Goal: Task Accomplishment & Management: Manage account settings

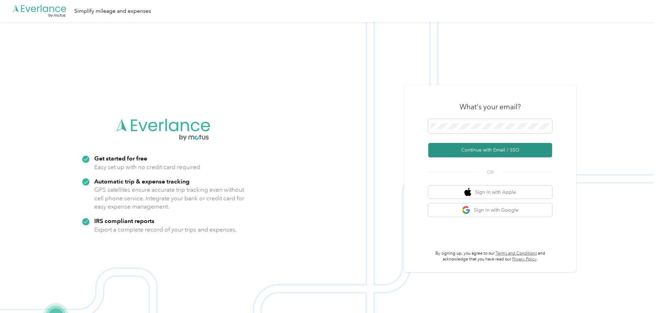
click at [495, 149] on button "Continue with Email / SSO" at bounding box center [490, 150] width 124 height 14
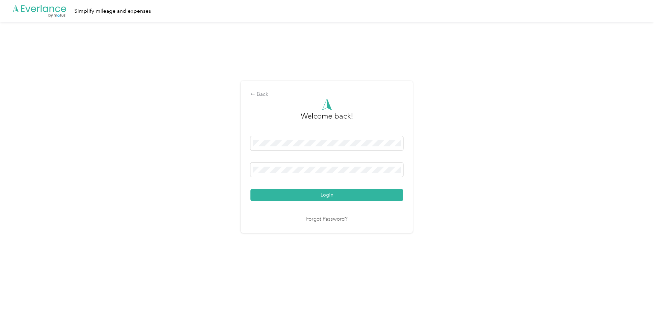
click at [364, 198] on button "Login" at bounding box center [326, 195] width 153 height 12
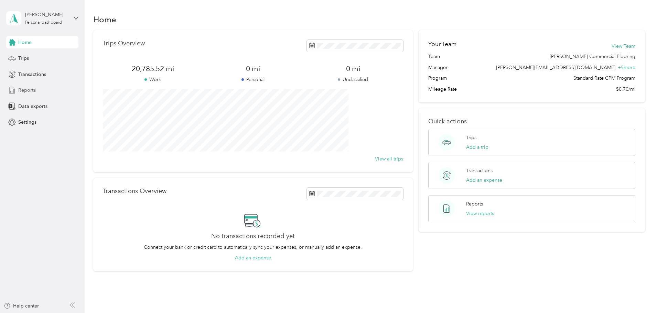
click at [18, 89] on div "Reports" at bounding box center [42, 90] width 72 height 12
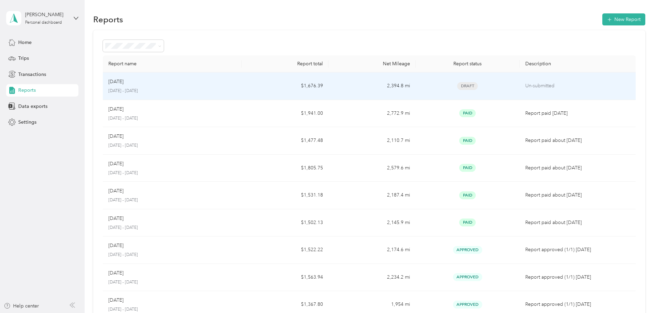
click at [172, 90] on p "[DATE] - [DATE]" at bounding box center [172, 91] width 128 height 6
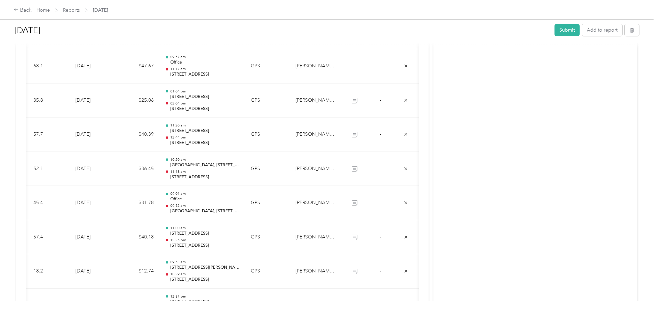
scroll to position [160, 0]
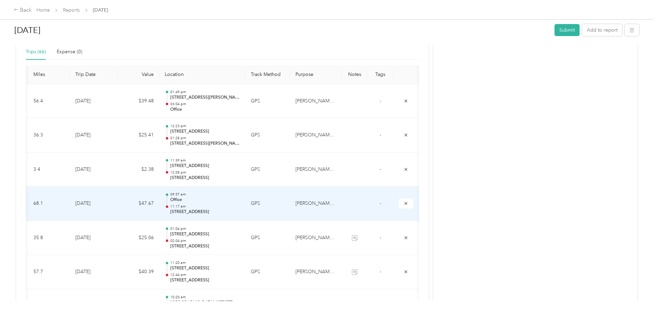
click at [210, 206] on p "11:17 am" at bounding box center [204, 206] width 69 height 5
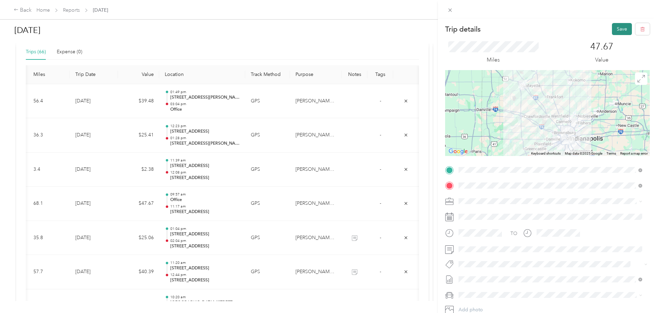
click at [612, 32] on button "Save" at bounding box center [622, 29] width 20 height 12
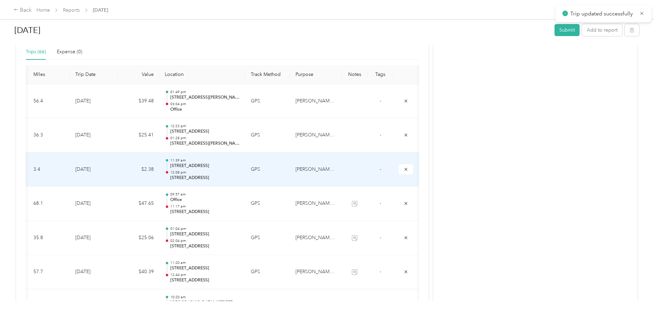
click at [208, 177] on p "[STREET_ADDRESS]" at bounding box center [204, 178] width 69 height 6
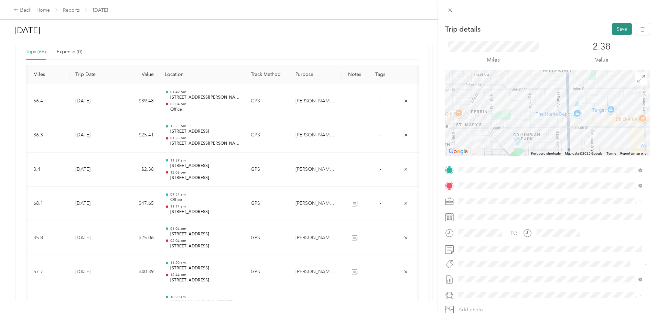
click at [615, 28] on button "Save" at bounding box center [622, 29] width 20 height 12
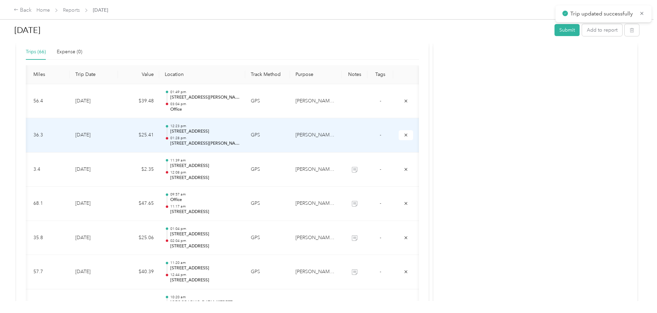
click at [213, 135] on div "12:23 pm 1428 Grove St, Lafayette, IN 47905, USA 01:28 pm 8938 E Hillis St, Fra…" at bounding box center [204, 135] width 69 height 23
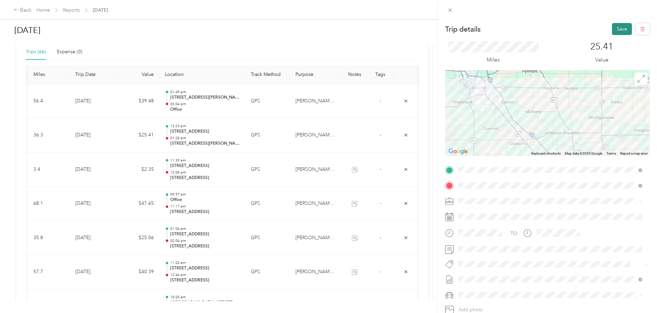
click at [612, 30] on button "Save" at bounding box center [622, 29] width 20 height 12
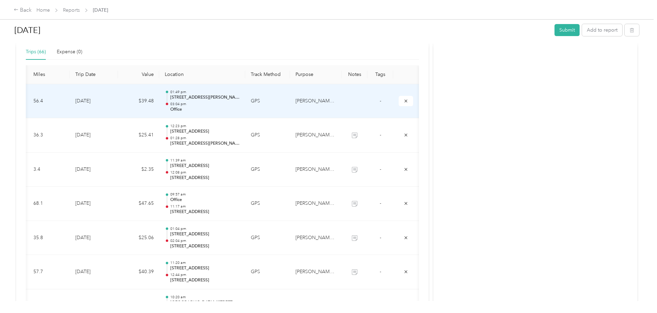
click at [222, 99] on p "[STREET_ADDRESS][PERSON_NAME]" at bounding box center [204, 98] width 69 height 6
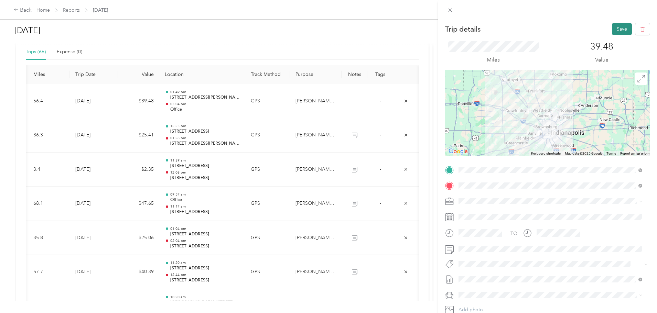
click at [612, 27] on button "Save" at bounding box center [622, 29] width 20 height 12
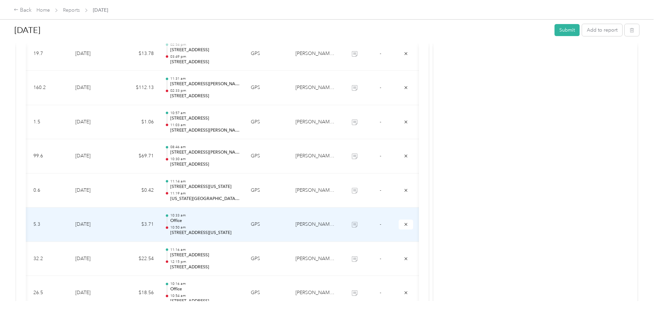
scroll to position [882, 0]
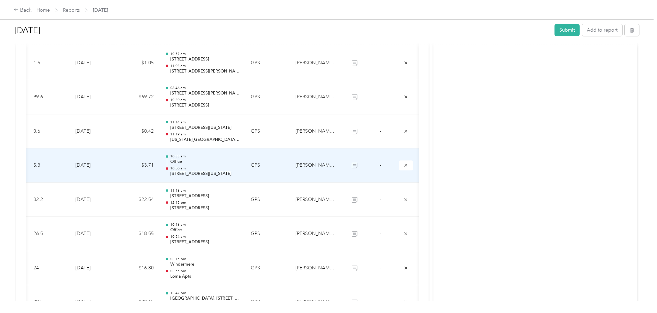
scroll to position [917, 0]
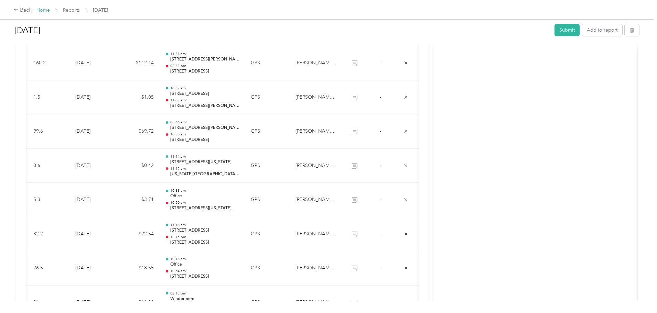
click at [50, 10] on link "Home" at bounding box center [42, 10] width 13 height 6
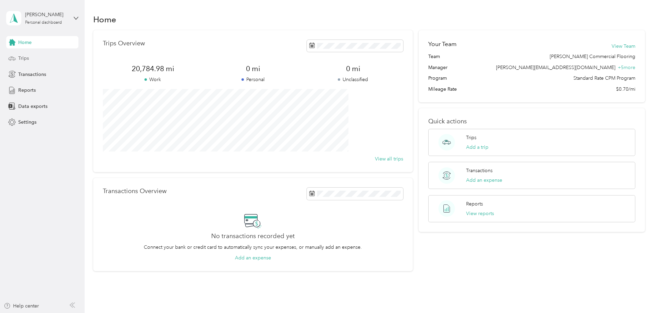
click at [22, 58] on span "Trips" at bounding box center [23, 58] width 11 height 7
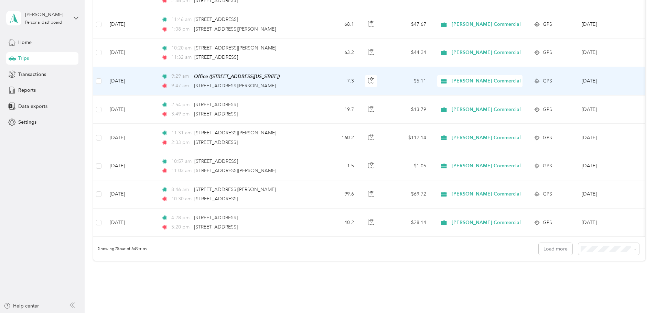
scroll to position [634, 0]
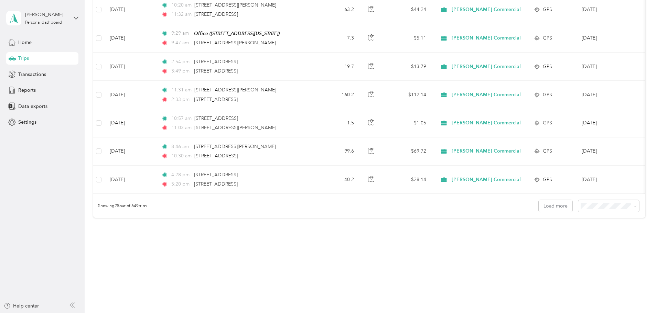
click at [551, 242] on span "100 per load" at bounding box center [550, 242] width 28 height 6
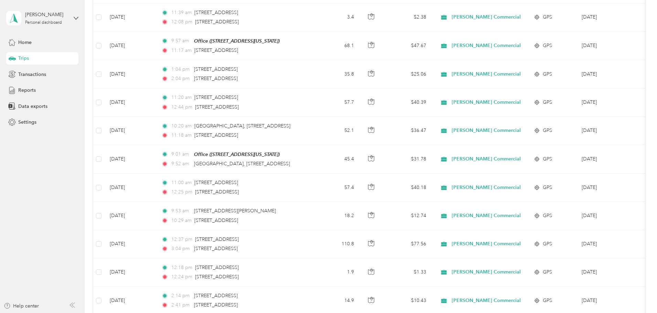
scroll to position [153, 0]
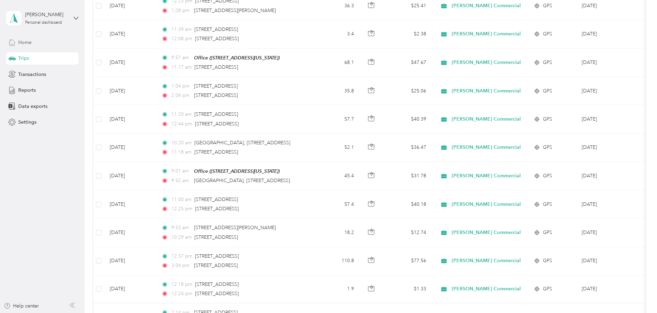
click at [25, 43] on span "Home" at bounding box center [24, 42] width 13 height 7
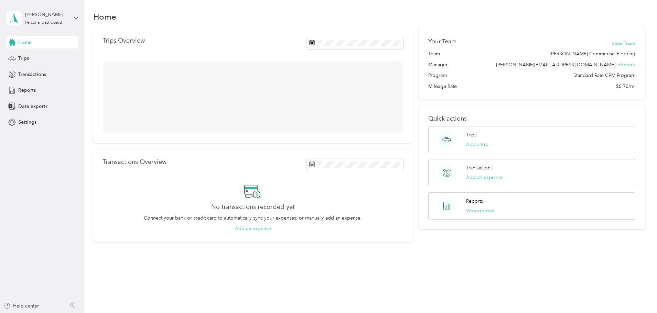
scroll to position [29, 0]
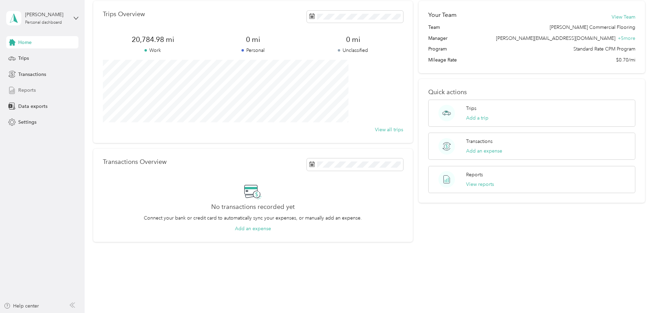
click at [28, 90] on span "Reports" at bounding box center [27, 90] width 18 height 7
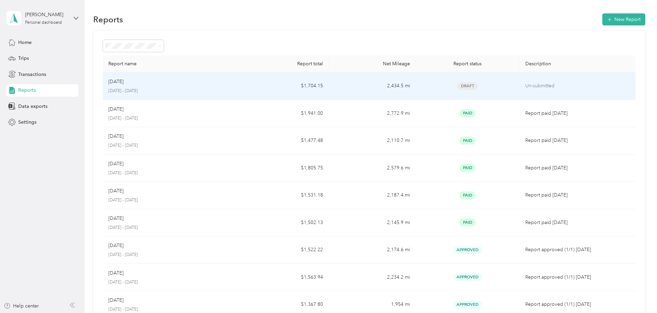
click at [170, 86] on div "Sep [DATE] - [DATE]" at bounding box center [172, 86] width 128 height 16
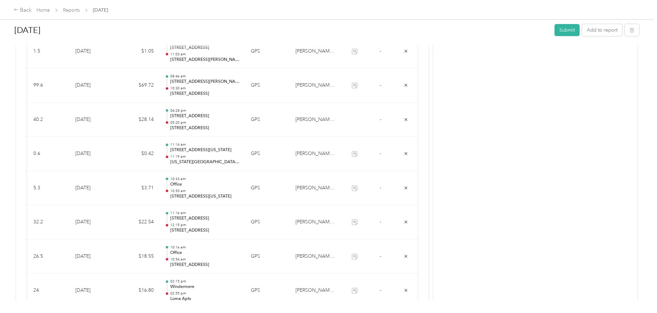
scroll to position [960, 0]
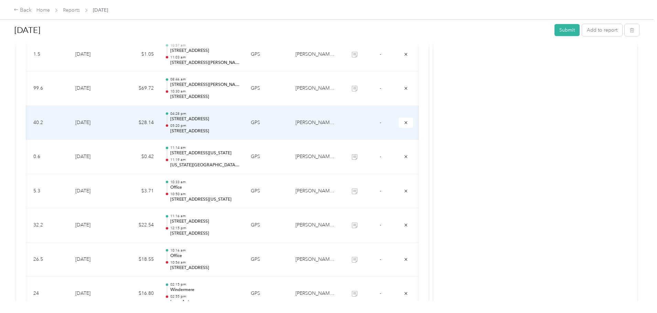
click at [212, 121] on p "[STREET_ADDRESS]" at bounding box center [204, 119] width 69 height 6
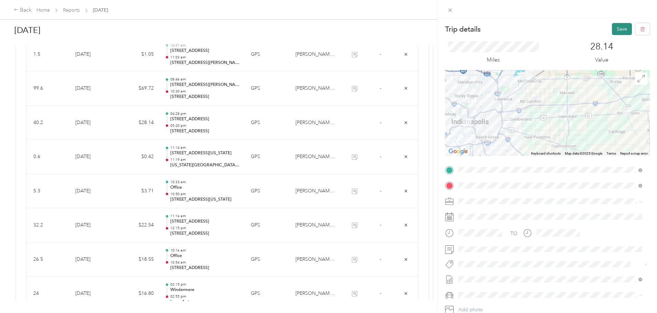
click at [612, 30] on button "Save" at bounding box center [622, 29] width 20 height 12
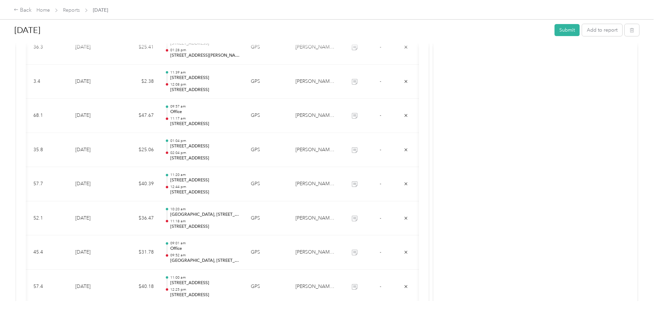
scroll to position [0, 0]
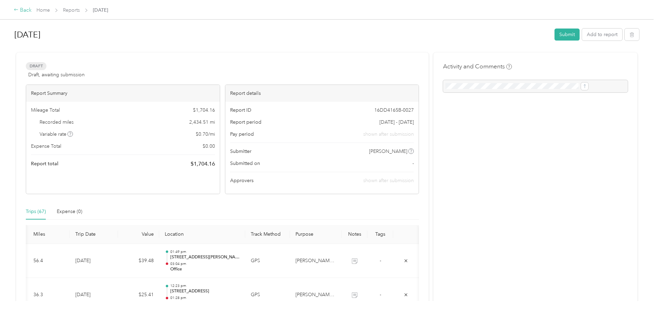
click at [32, 11] on div "Back" at bounding box center [23, 10] width 18 height 8
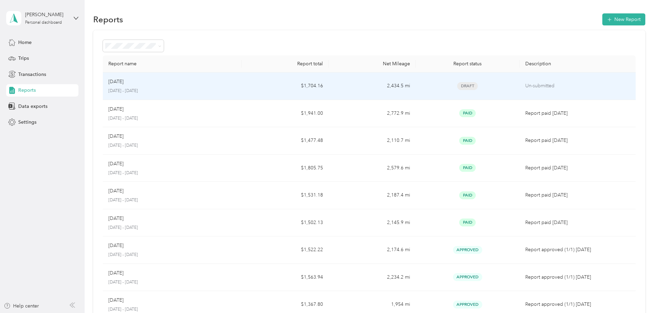
click at [168, 89] on p "[DATE] - [DATE]" at bounding box center [172, 91] width 128 height 6
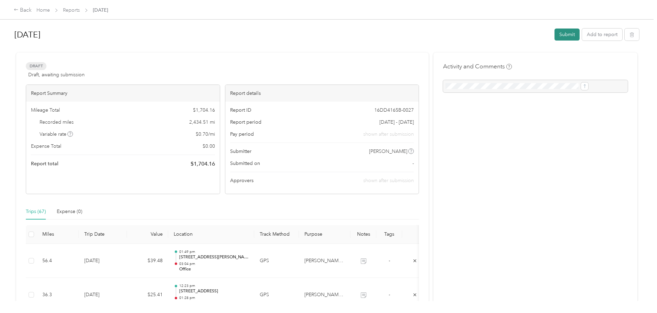
click at [554, 35] on button "Submit" at bounding box center [566, 35] width 25 height 12
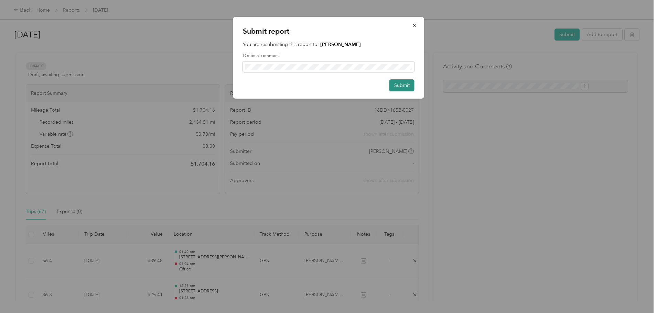
click at [399, 86] on button "Submit" at bounding box center [401, 85] width 25 height 12
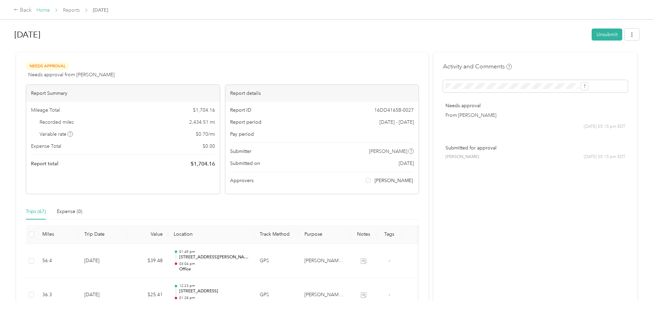
click at [50, 8] on link "Home" at bounding box center [42, 10] width 13 height 6
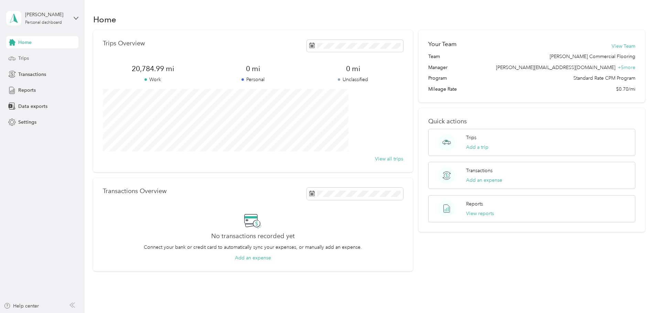
click at [20, 57] on span "Trips" at bounding box center [23, 58] width 11 height 7
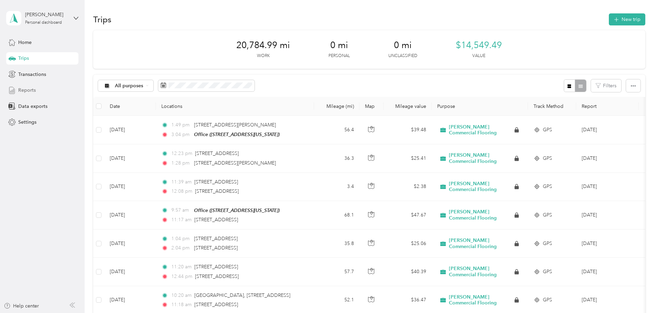
click at [20, 90] on span "Reports" at bounding box center [27, 90] width 18 height 7
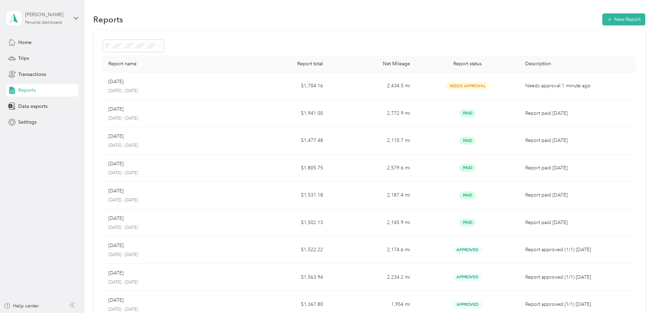
click at [60, 23] on div "Personal dashboard" at bounding box center [43, 23] width 37 height 4
click at [41, 53] on div "Log out" at bounding box center [78, 55] width 135 height 12
